Goal: Task Accomplishment & Management: Complete application form

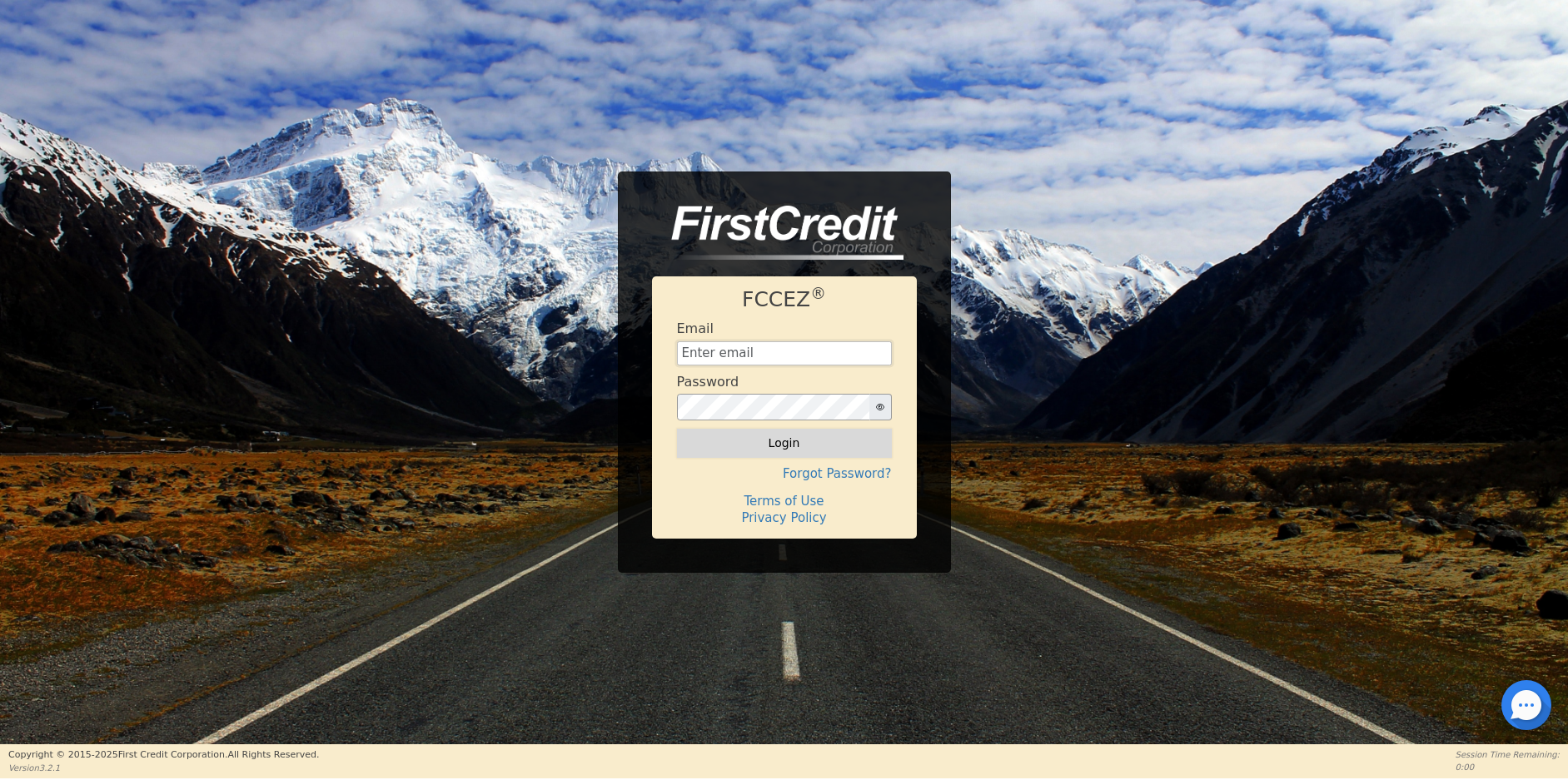
type input "[EMAIL_ADDRESS][DOMAIN_NAME]"
click at [774, 440] on button "Login" at bounding box center [784, 442] width 215 height 28
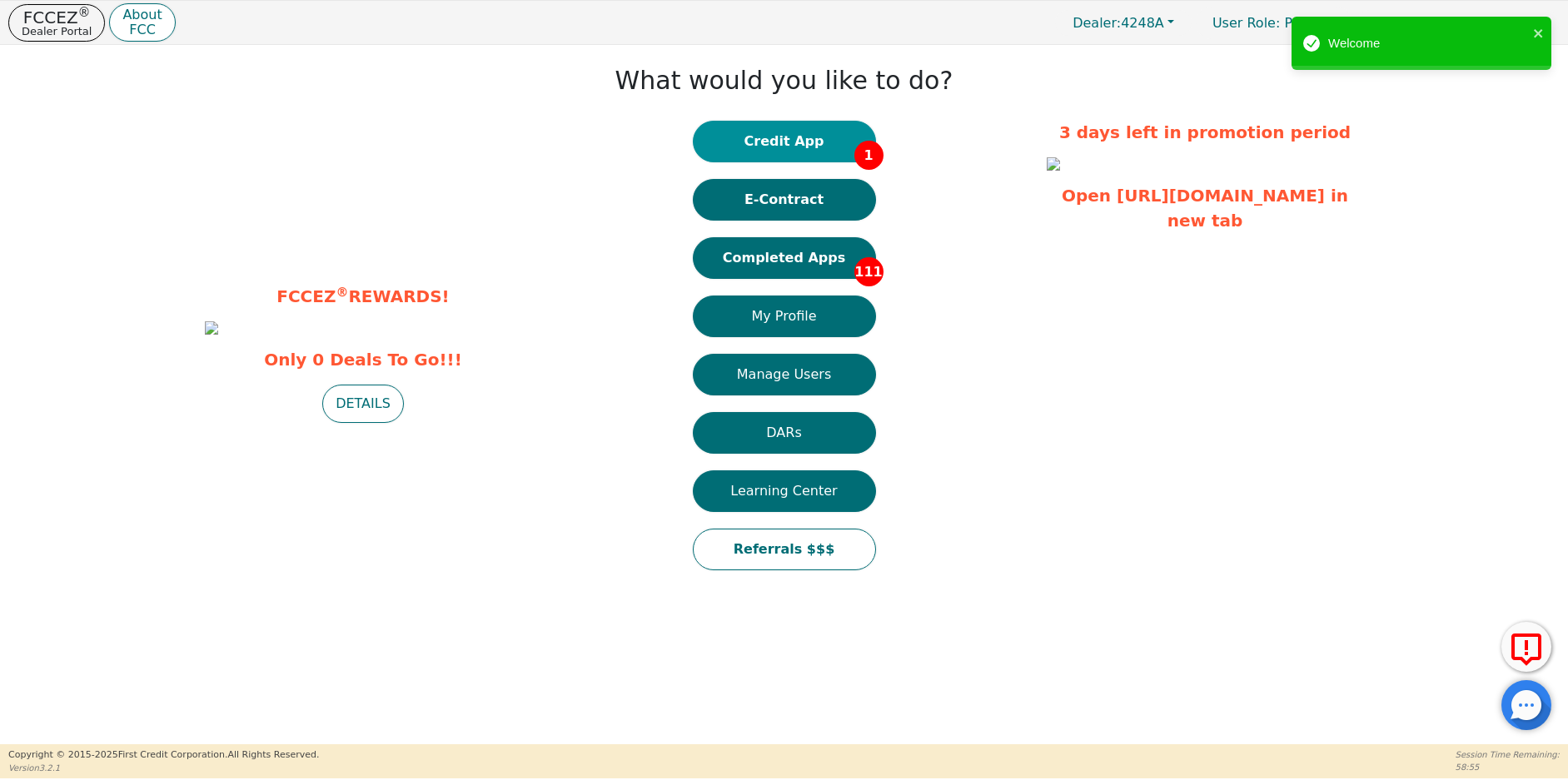
click at [778, 143] on button "Credit App 1" at bounding box center [784, 142] width 183 height 42
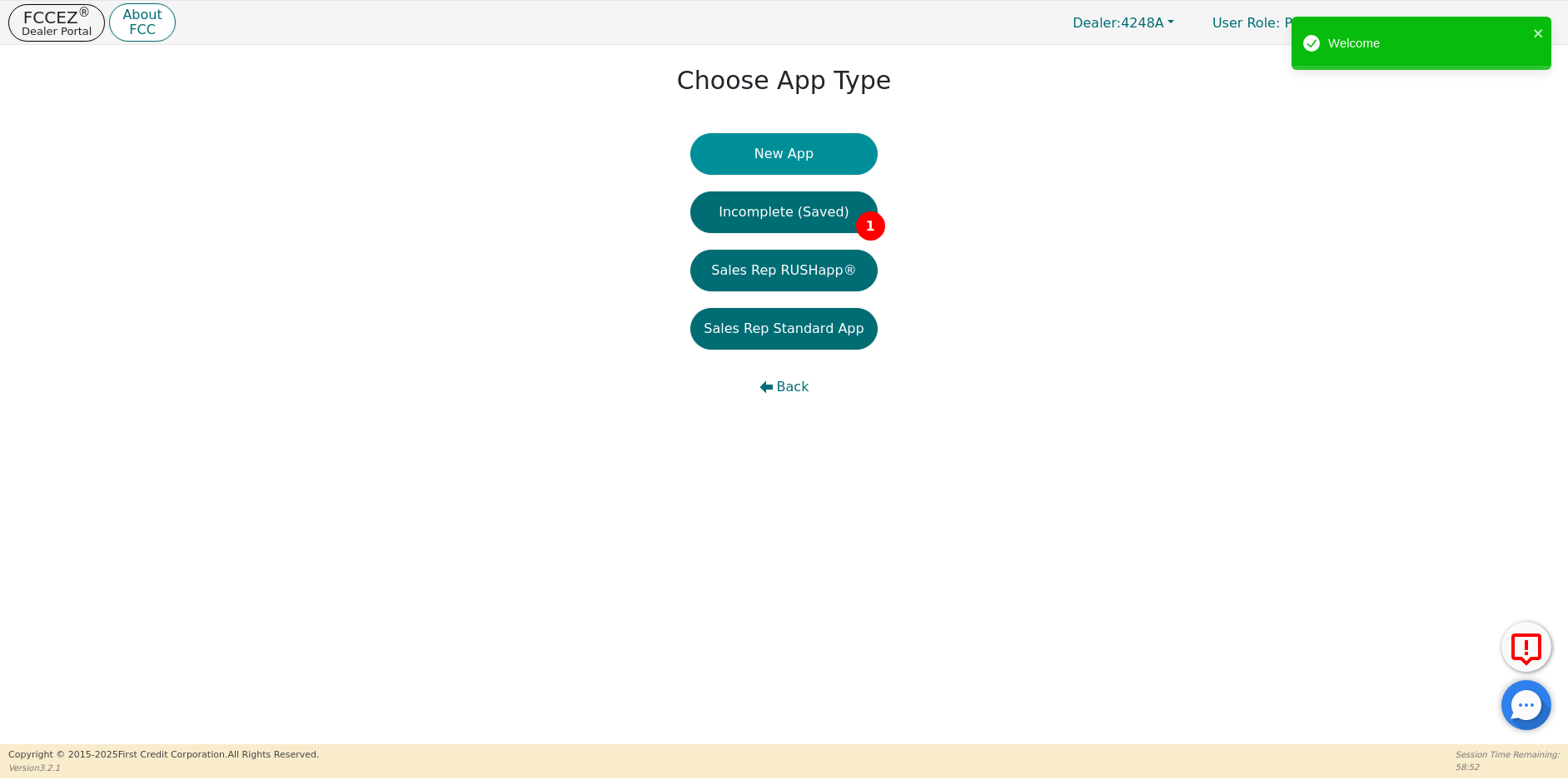
click at [769, 155] on button "New App" at bounding box center [783, 154] width 187 height 42
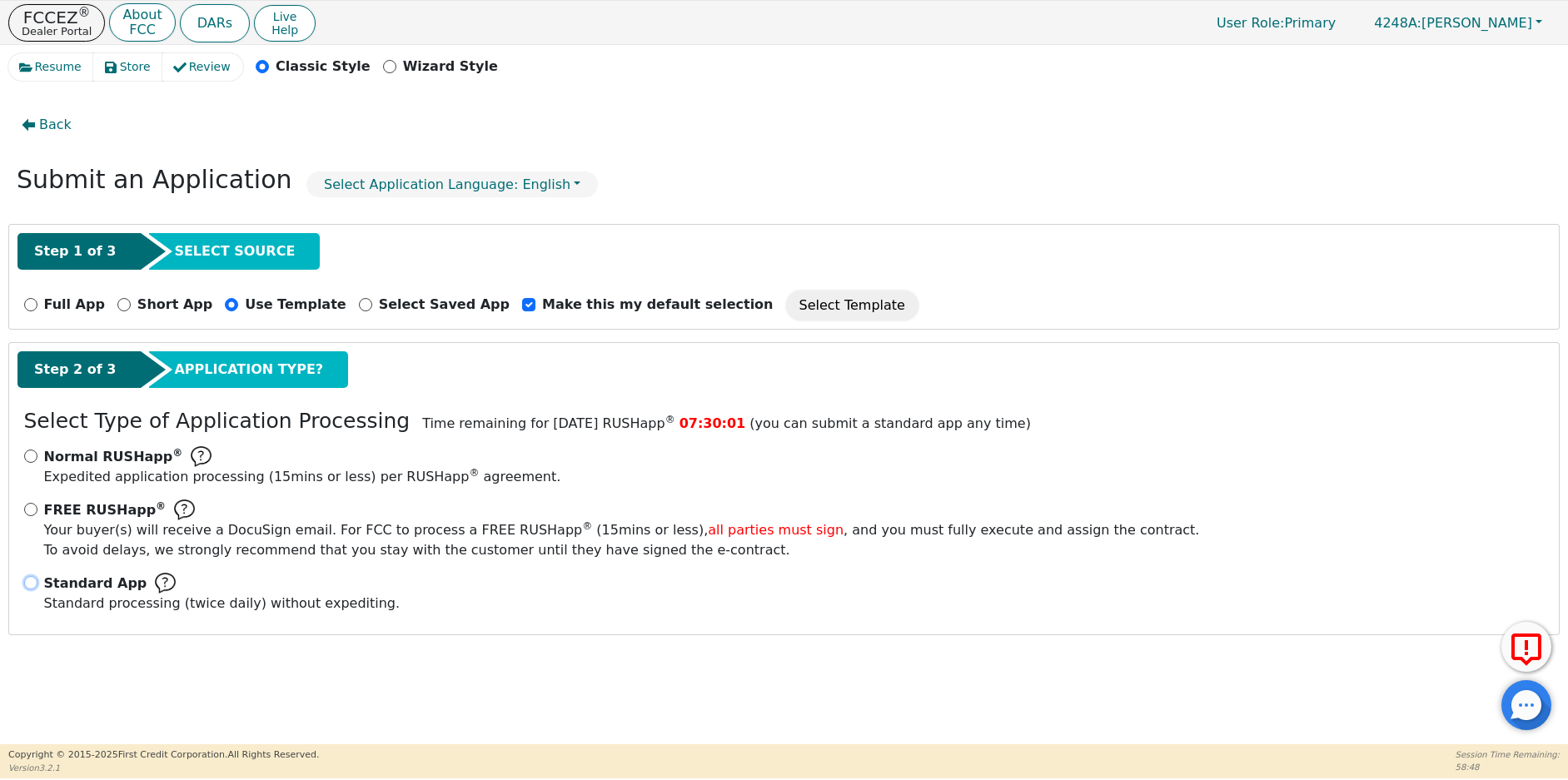
click at [31, 578] on input "Standard App Standard processing (twice daily) without expediting." at bounding box center [31, 582] width 14 height 14
radio input "true"
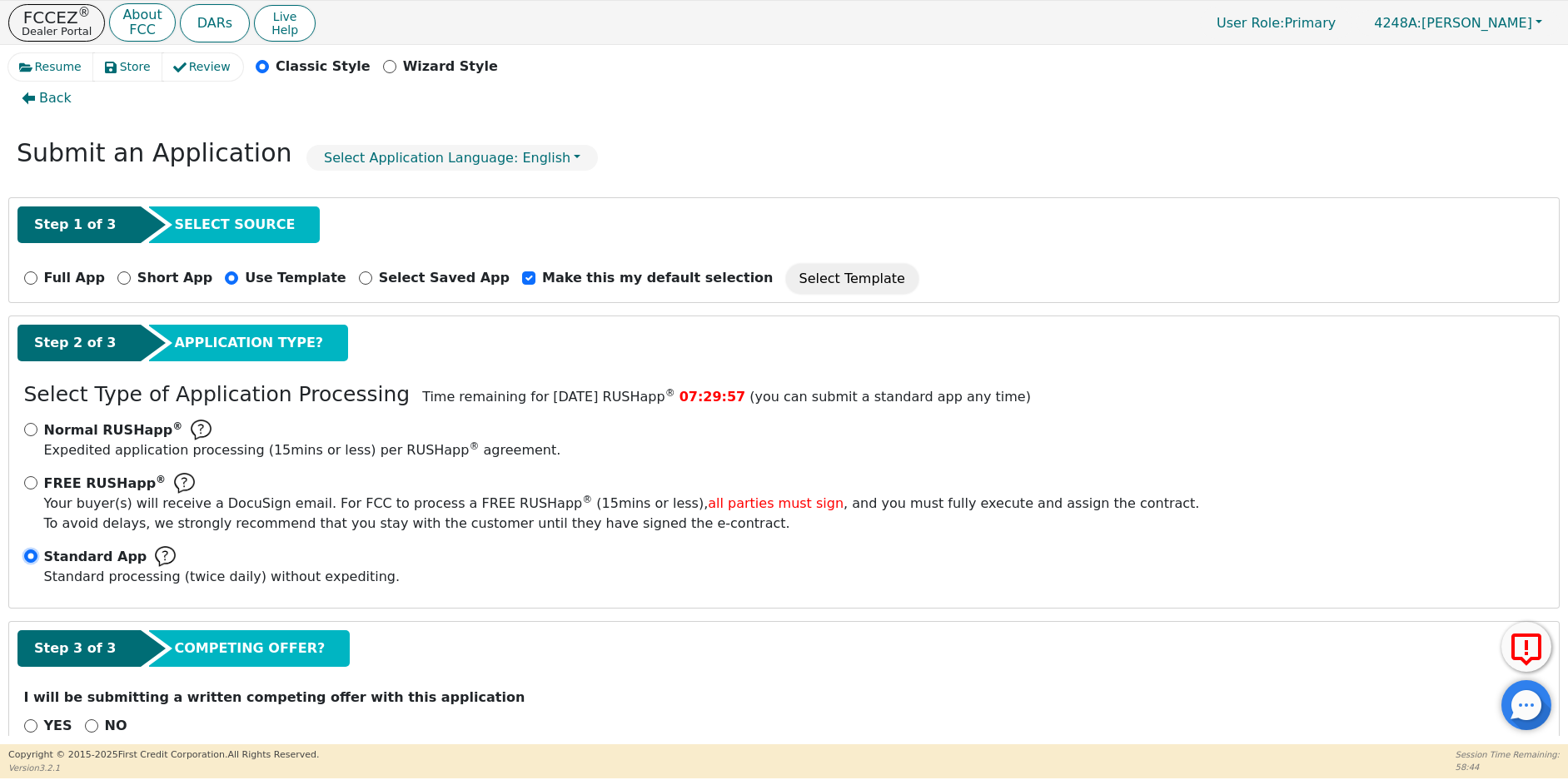
scroll to position [62, 0]
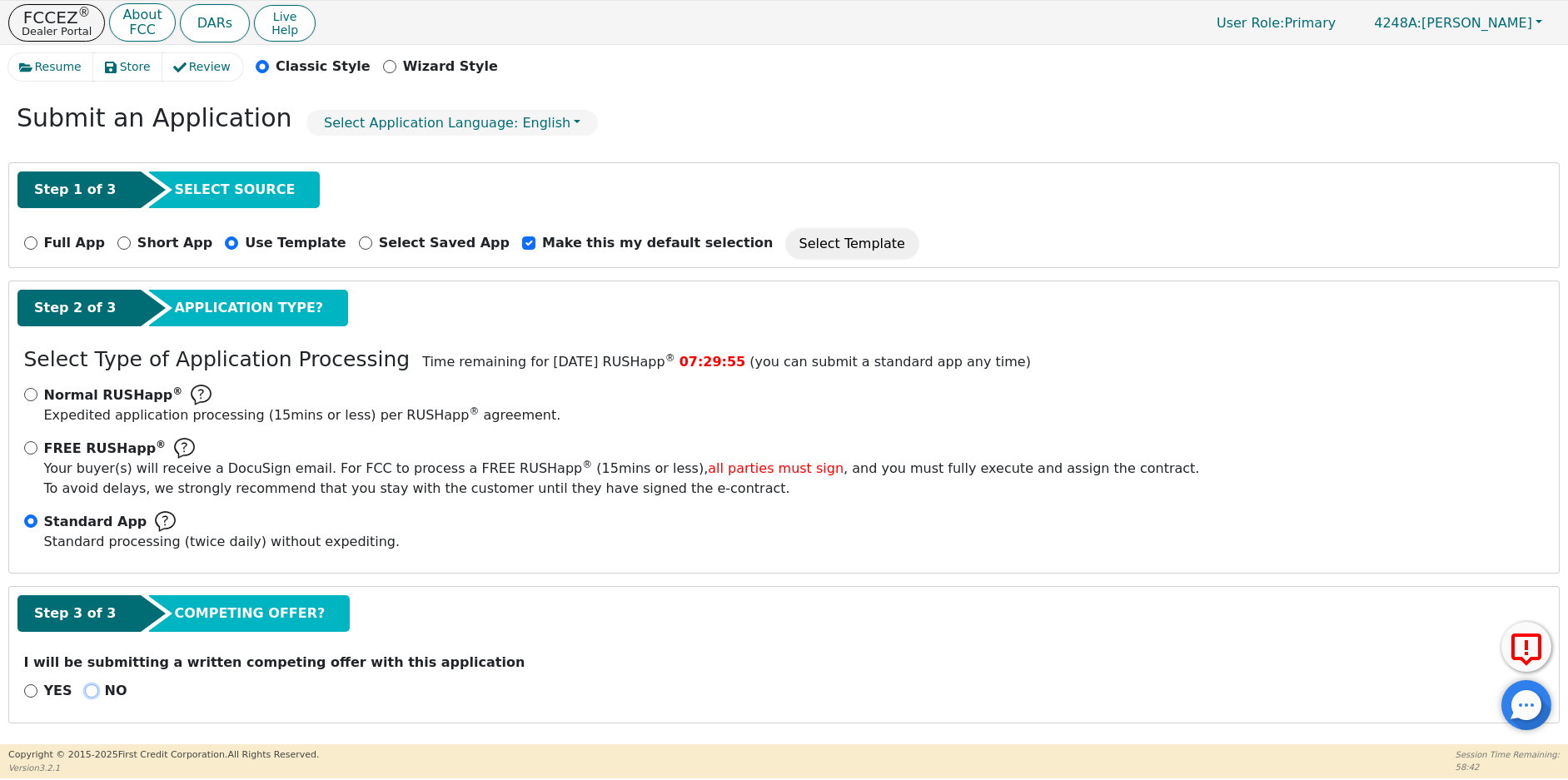
click at [87, 692] on input "NO" at bounding box center [91, 691] width 14 height 14
radio input "true"
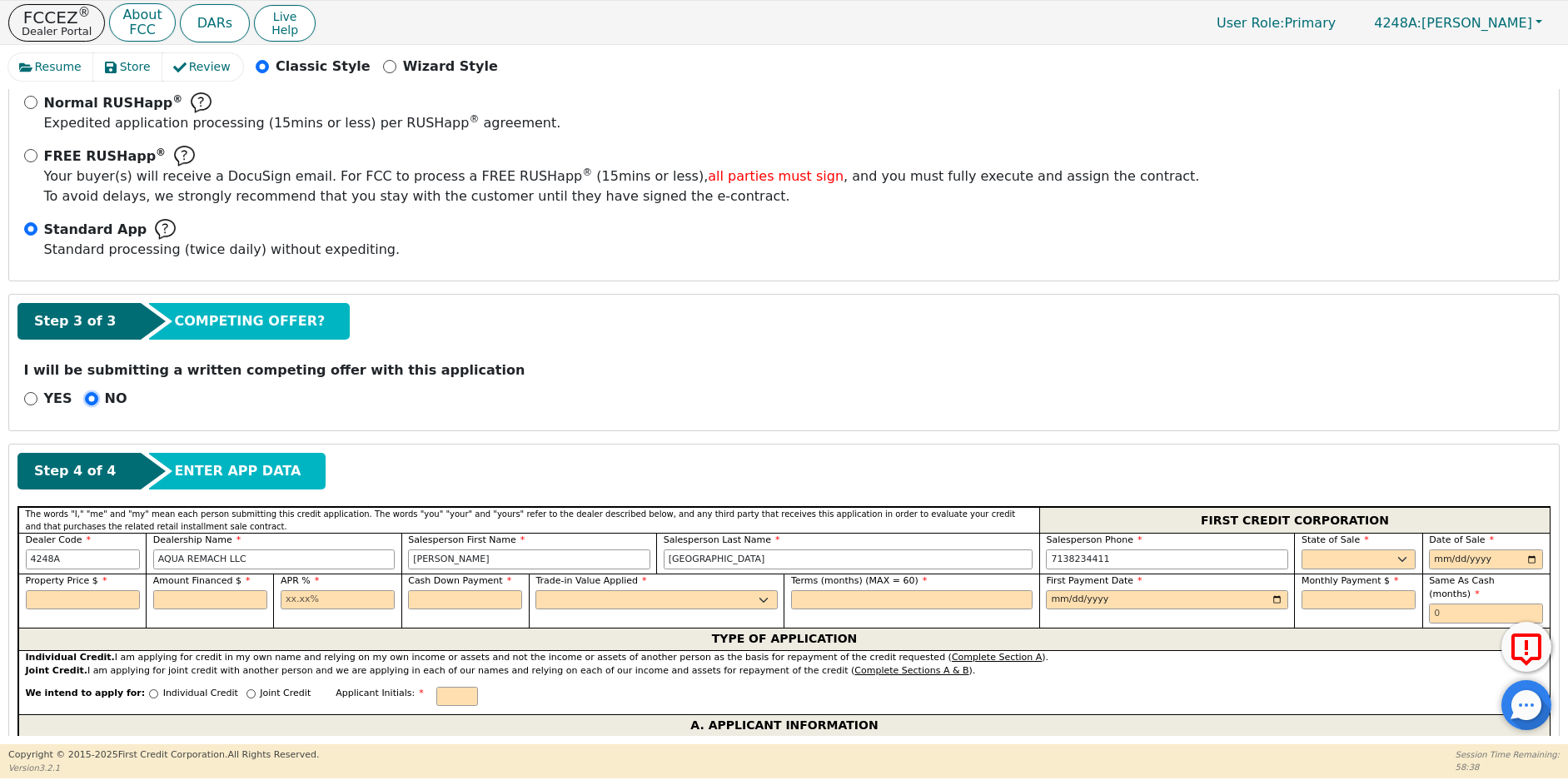
scroll to position [0, 0]
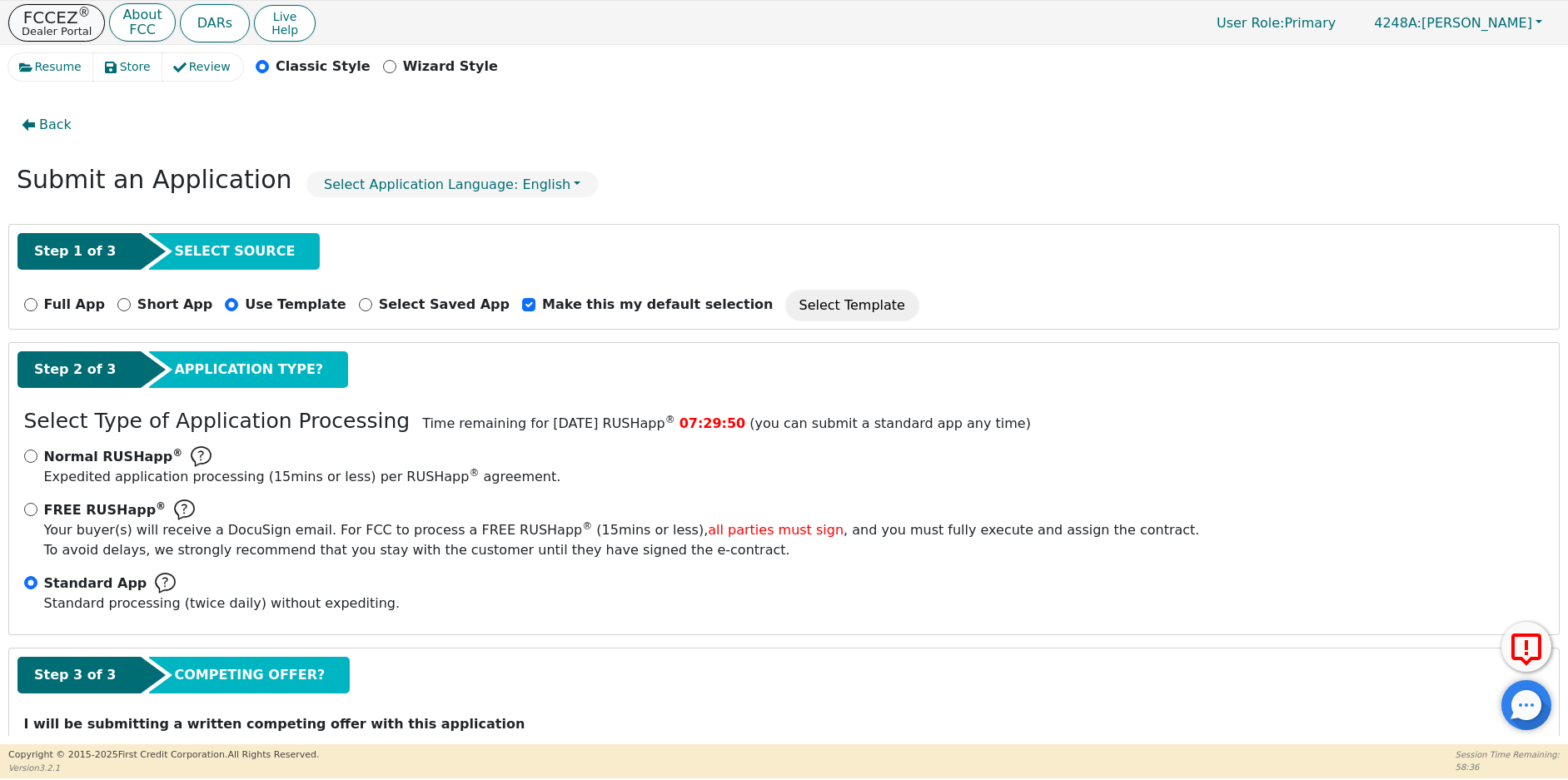
click at [48, 15] on p "FCCEZ ®" at bounding box center [56, 17] width 70 height 16
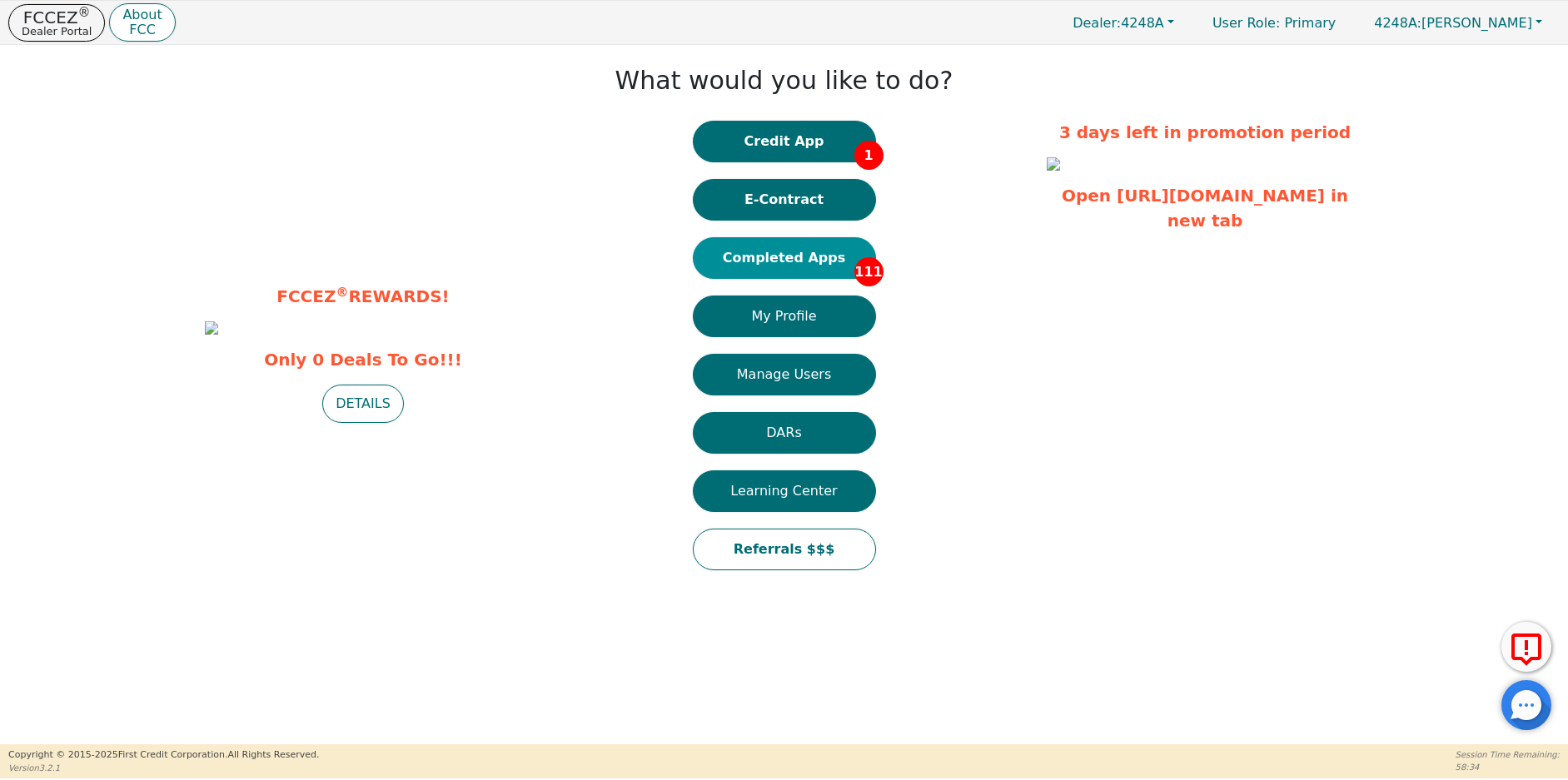
click at [784, 258] on button "Completed Apps 111" at bounding box center [784, 258] width 183 height 42
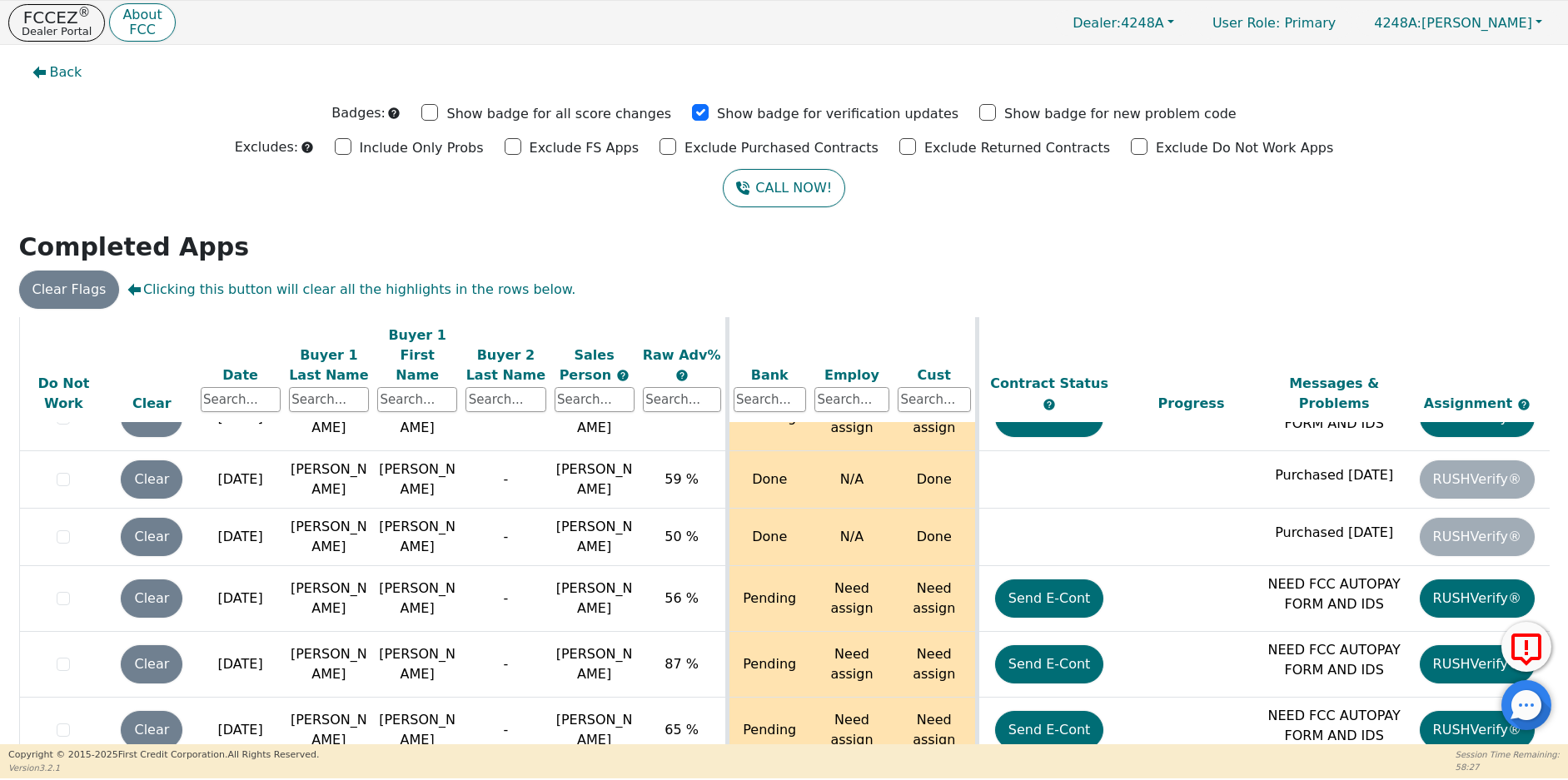
scroll to position [6845, 0]
